Goal: Find specific page/section: Find specific page/section

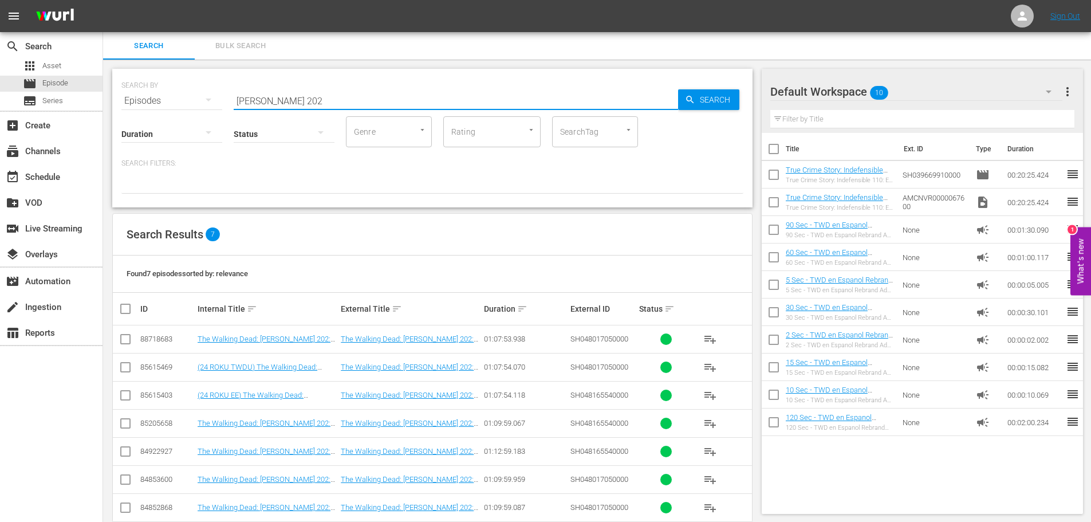
drag, startPoint x: 277, startPoint y: 101, endPoint x: 178, endPoint y: 92, distance: 99.5
click at [181, 92] on div "SEARCH BY Search By Episodes Search ID, Title, Description, Keywords, or Catego…" at bounding box center [432, 93] width 622 height 41
type input "mayfair witches"
click at [67, 64] on div "apps Asset" at bounding box center [51, 66] width 103 height 16
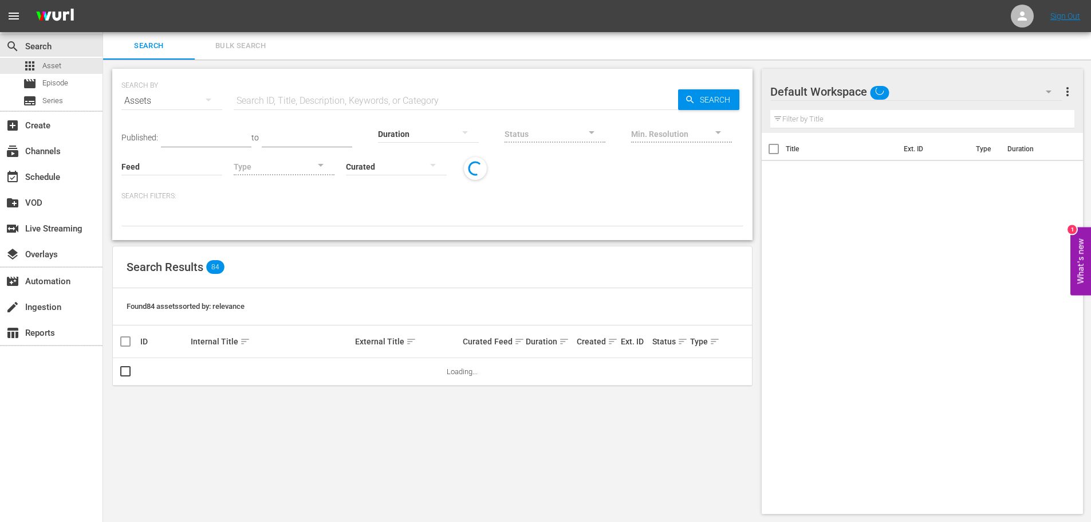
click at [310, 98] on input "text" at bounding box center [456, 100] width 444 height 27
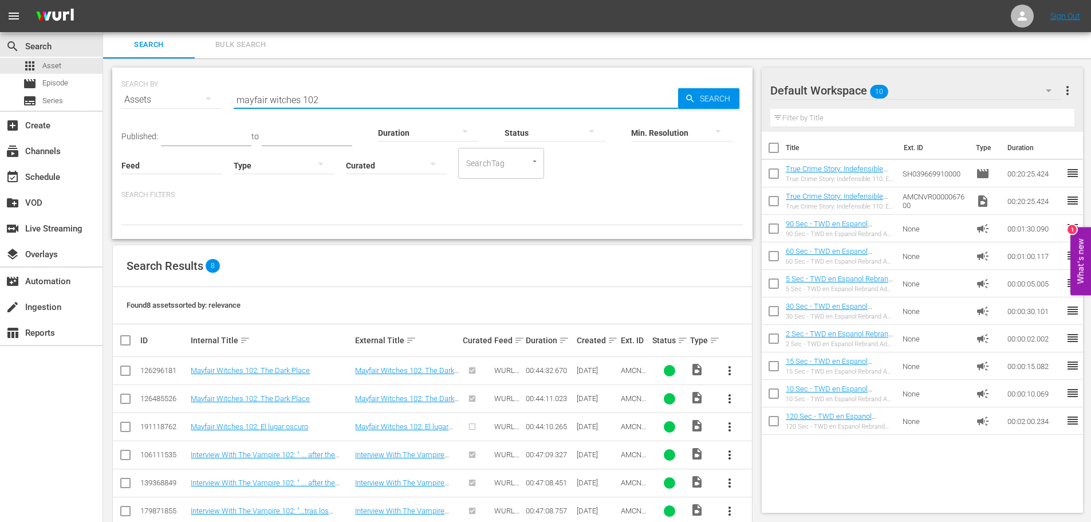
scroll to position [13, 0]
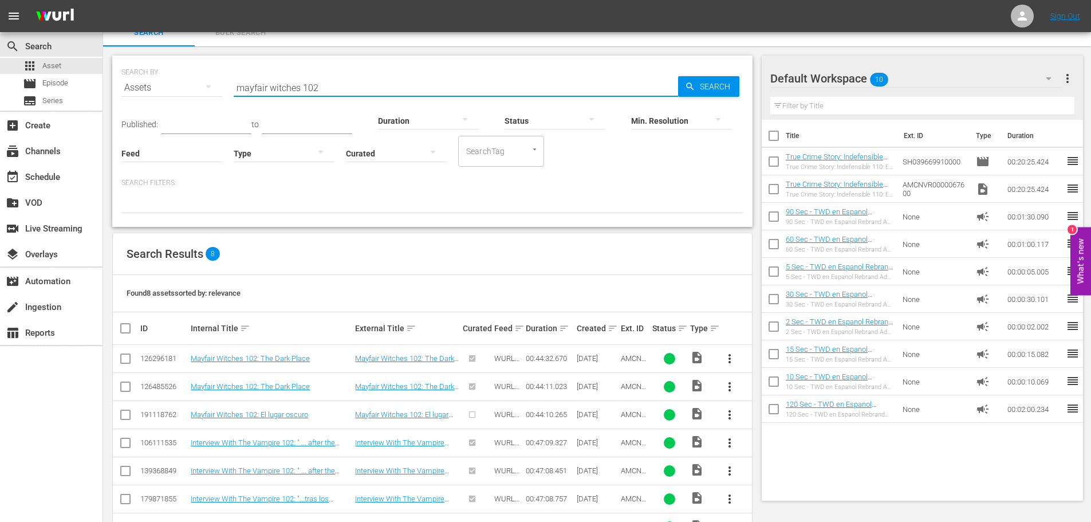
click at [343, 79] on input "mayfair witches 102" at bounding box center [456, 87] width 444 height 27
type input "mayfair witches 101"
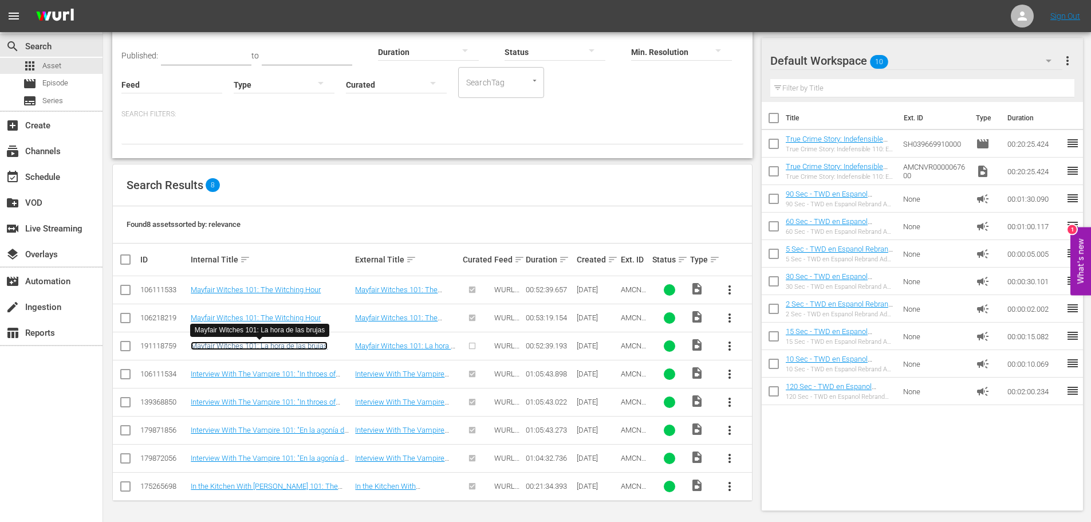
click at [314, 345] on link "Mayfair Witches 101: La hora de las brujas" at bounding box center [259, 345] width 137 height 9
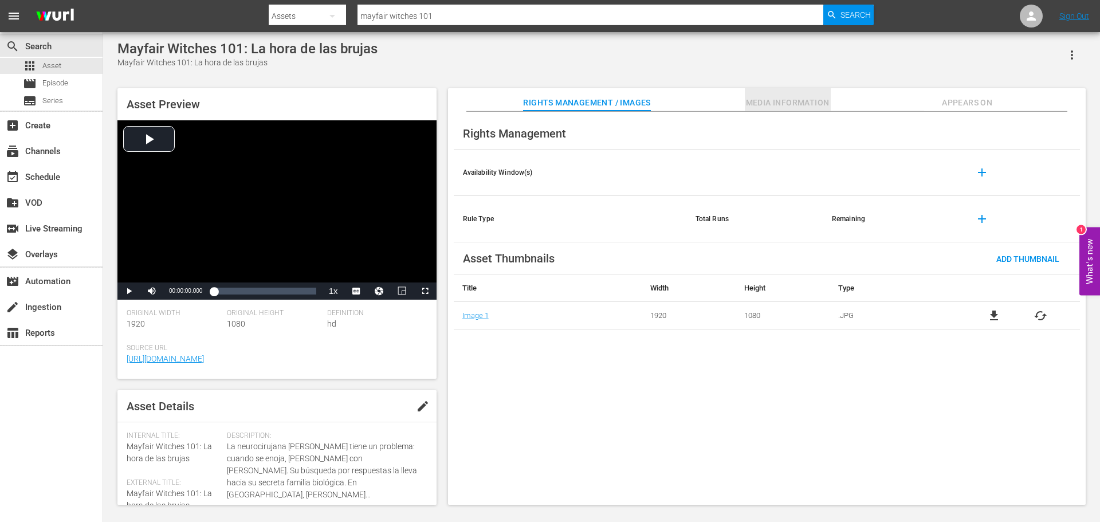
click at [793, 103] on span "Media Information" at bounding box center [788, 103] width 86 height 14
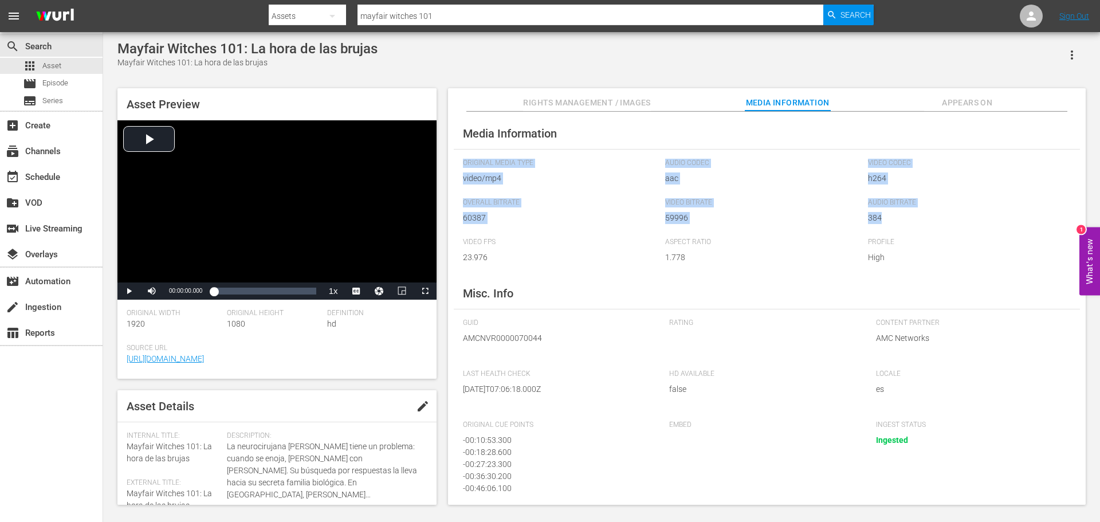
drag, startPoint x: 1099, startPoint y: 121, endPoint x: 1099, endPoint y: 214, distance: 92.2
click at [1090, 214] on div "Mayfair Witches 101: La hora de las brujas Mayfair Witches 101: La hora de las …" at bounding box center [601, 269] width 997 height 475
click at [1014, 195] on div "Video Codec h264" at bounding box center [969, 179] width 203 height 40
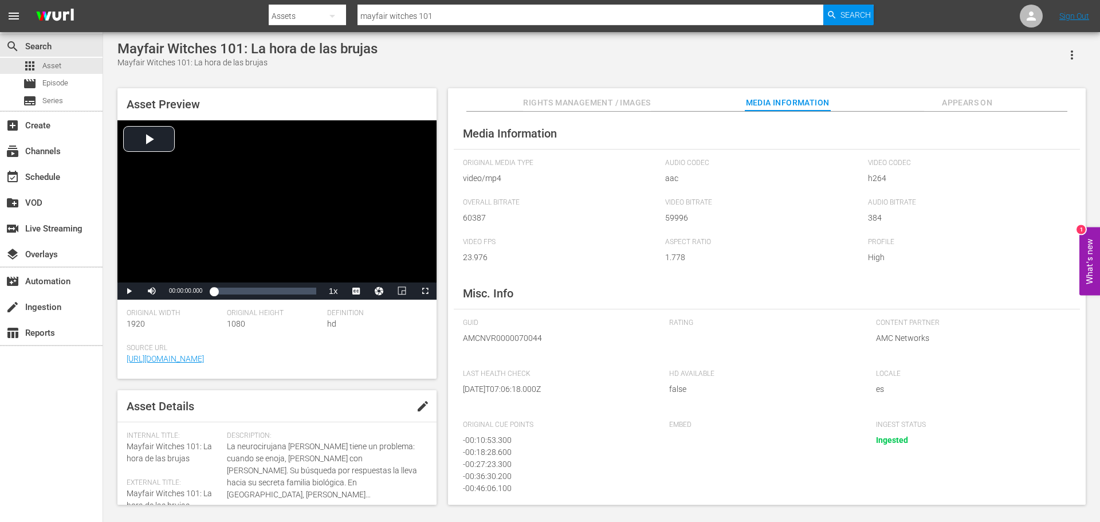
click at [486, 15] on input "mayfair witches 101" at bounding box center [590, 15] width 466 height 27
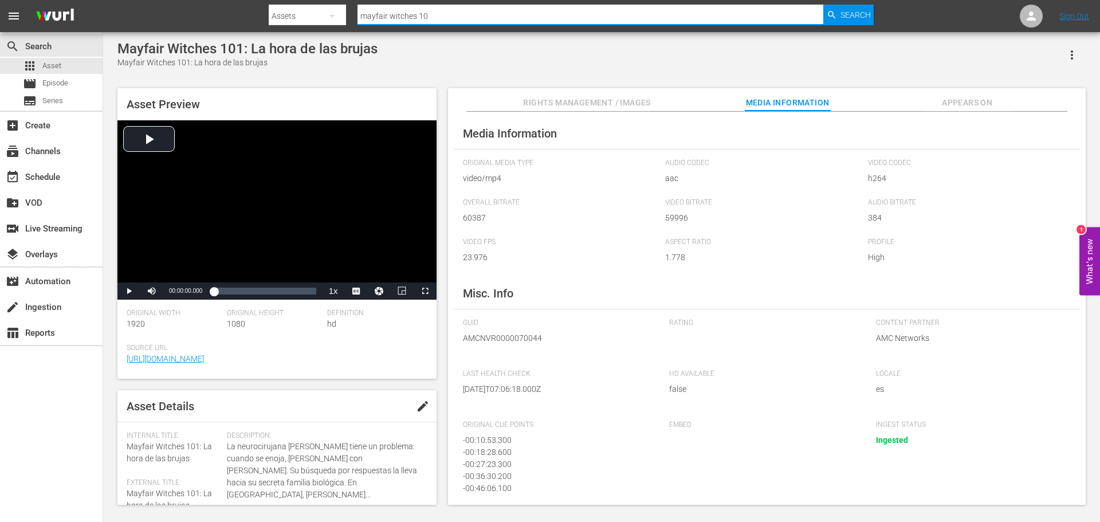
type input "mayfair witches 102"
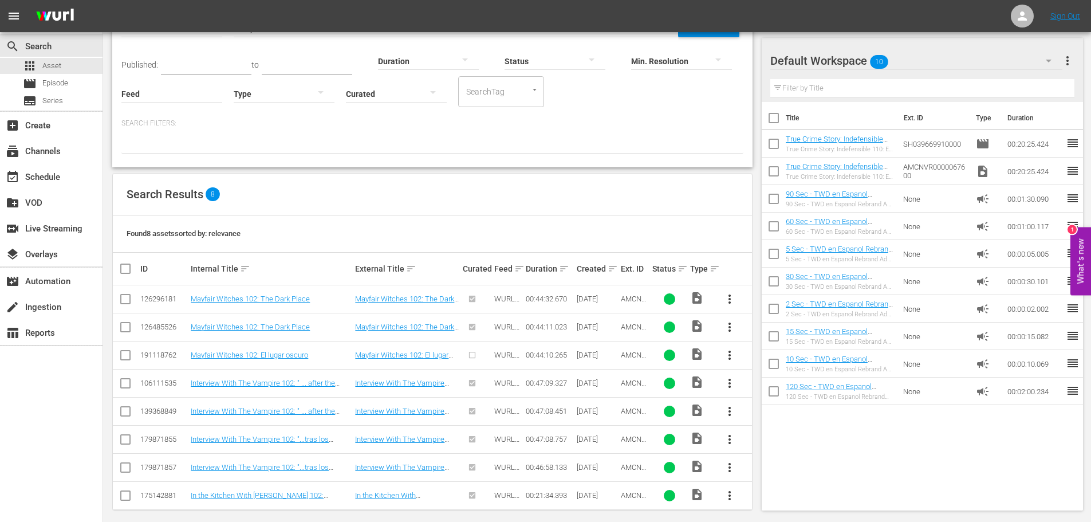
scroll to position [82, 0]
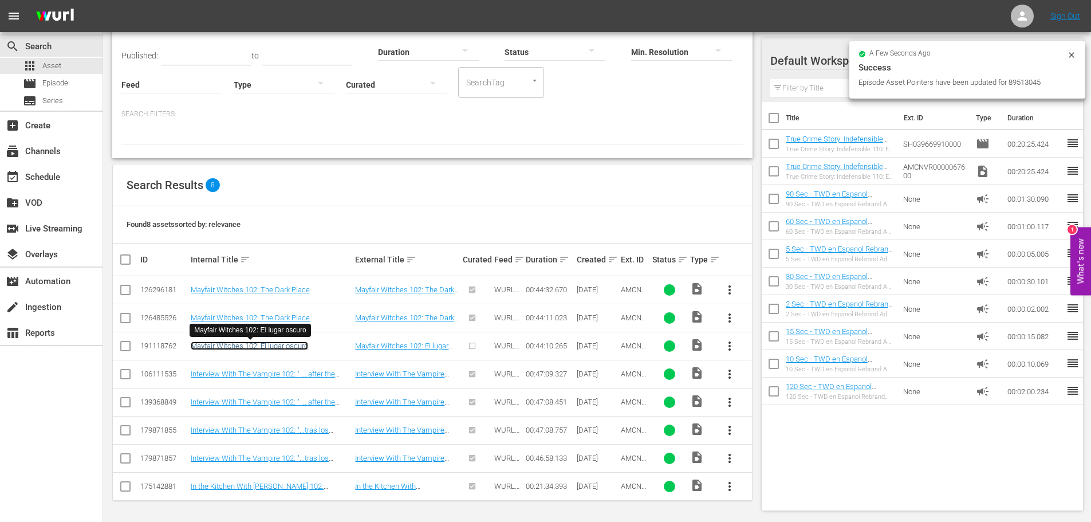
click at [278, 348] on link "Mayfair Witches 102: El lugar oscuro" at bounding box center [249, 345] width 117 height 9
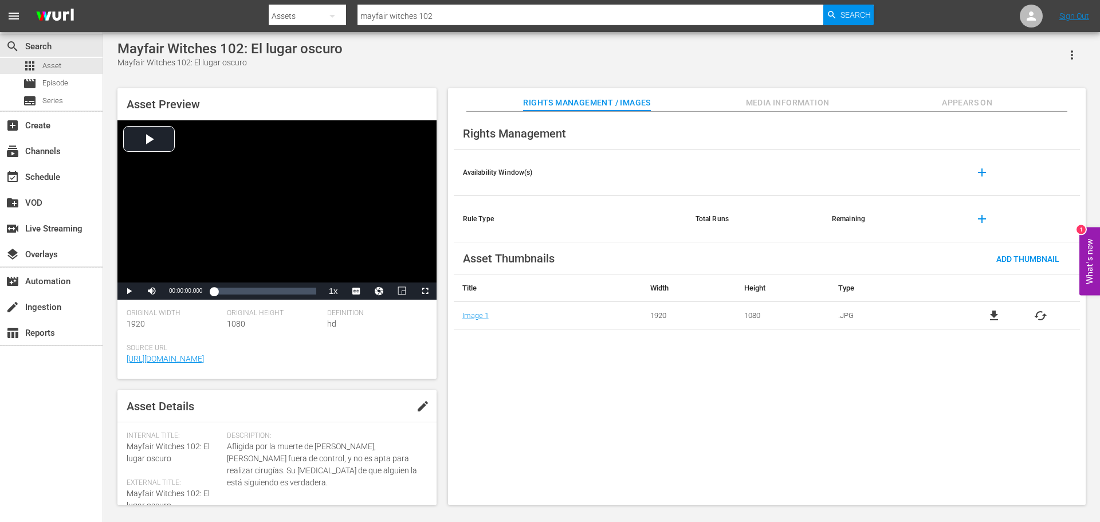
click at [750, 105] on span "Media Information" at bounding box center [788, 103] width 86 height 14
